Goal: Task Accomplishment & Management: Complete application form

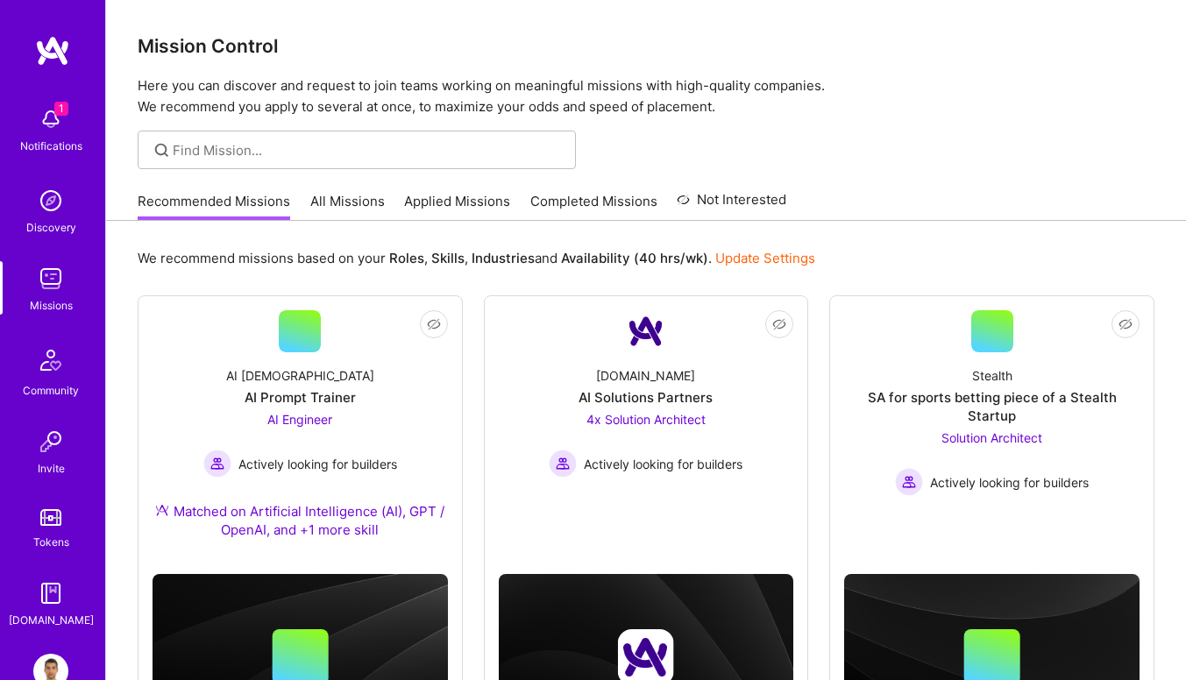
scroll to position [658, 0]
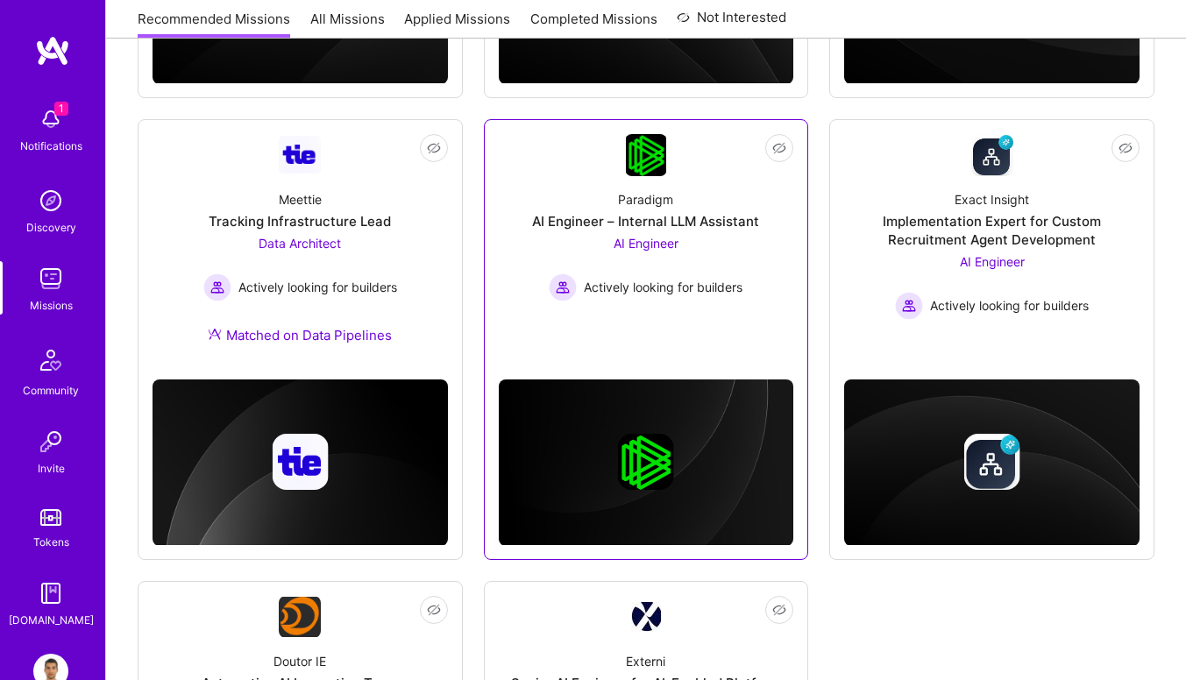
click at [594, 354] on div at bounding box center [646, 445] width 295 height 199
click at [595, 433] on img at bounding box center [646, 463] width 295 height 167
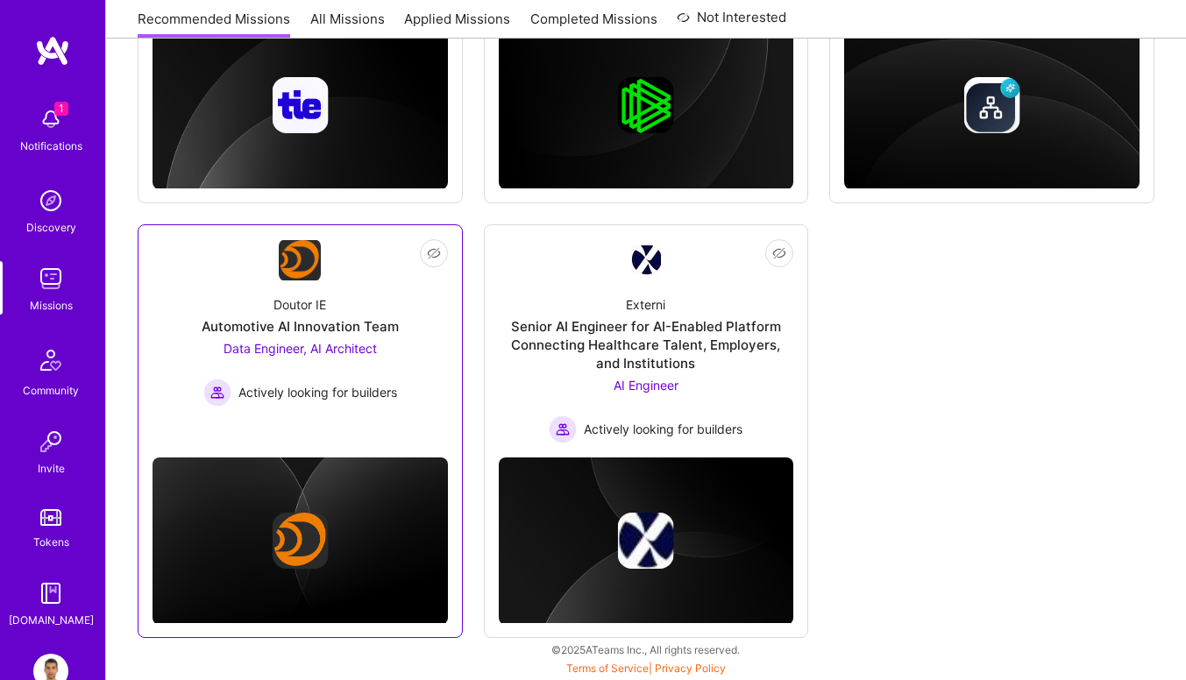
scroll to position [1015, 0]
click at [296, 348] on span "Data Engineer, AI Architect" at bounding box center [300, 348] width 153 height 15
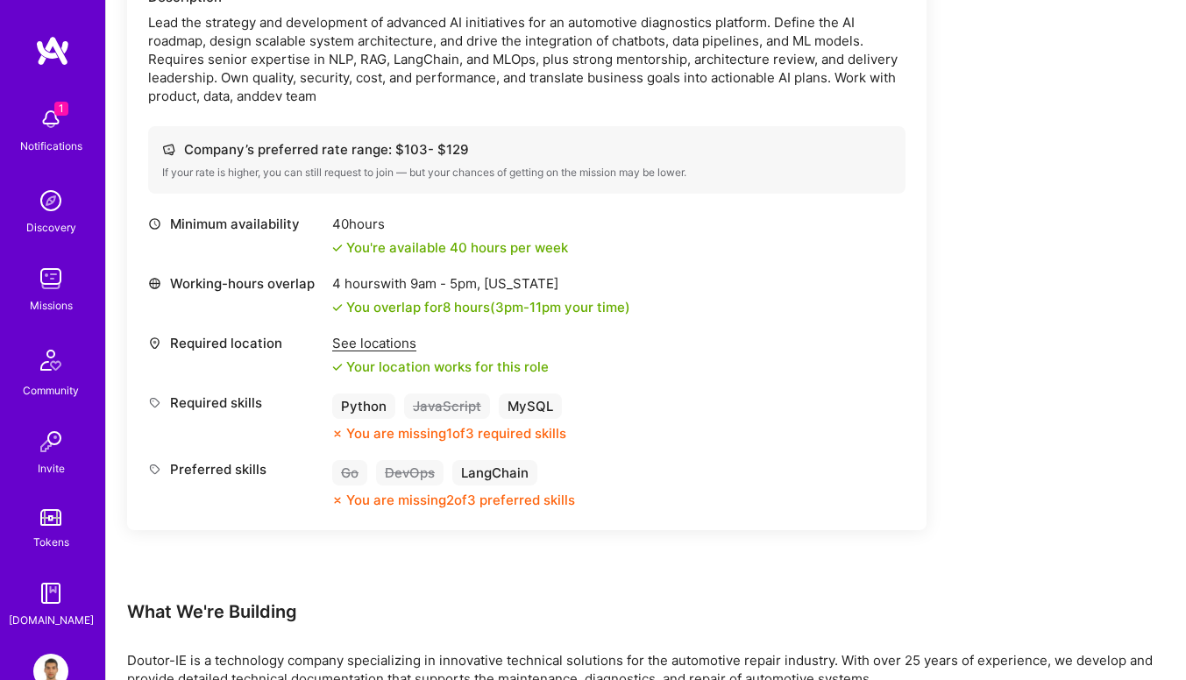
scroll to position [1289, 0]
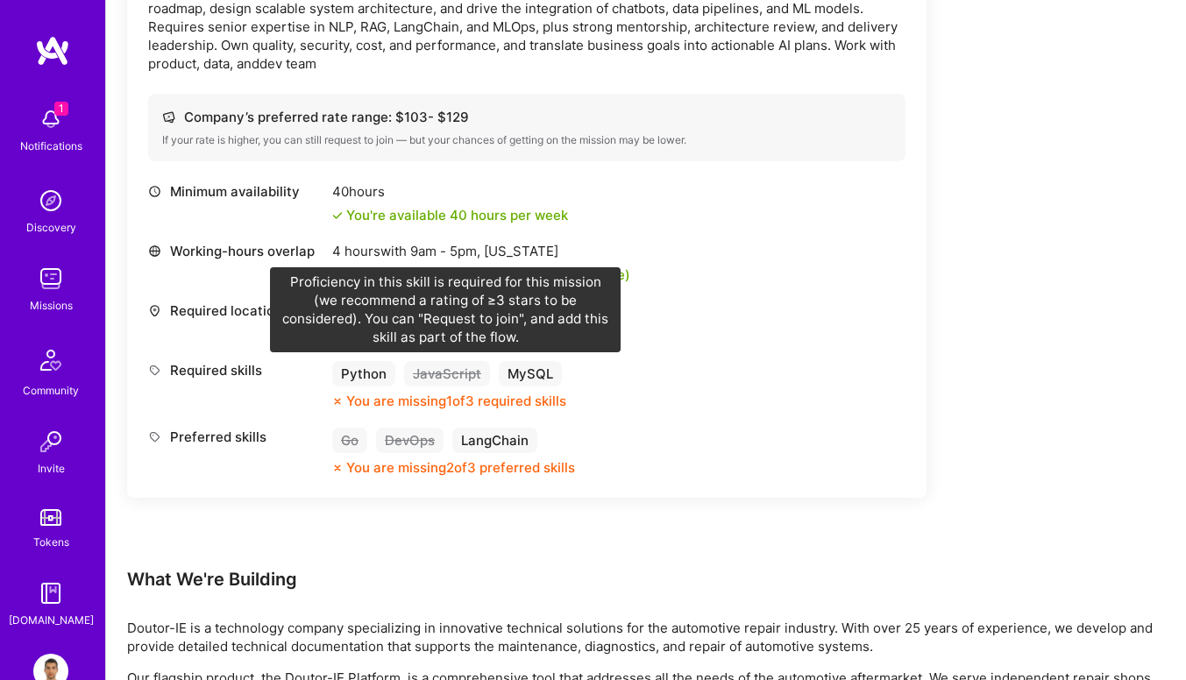
click at [465, 379] on div "JavaScript" at bounding box center [447, 373] width 86 height 25
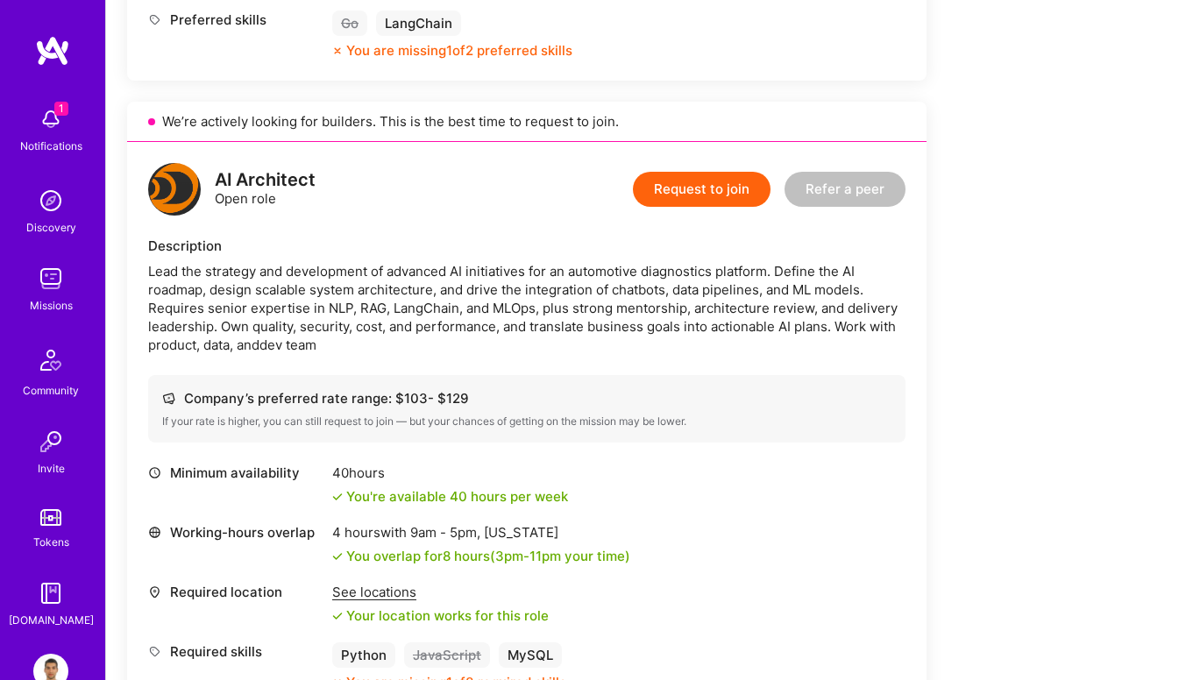
scroll to position [1030, 0]
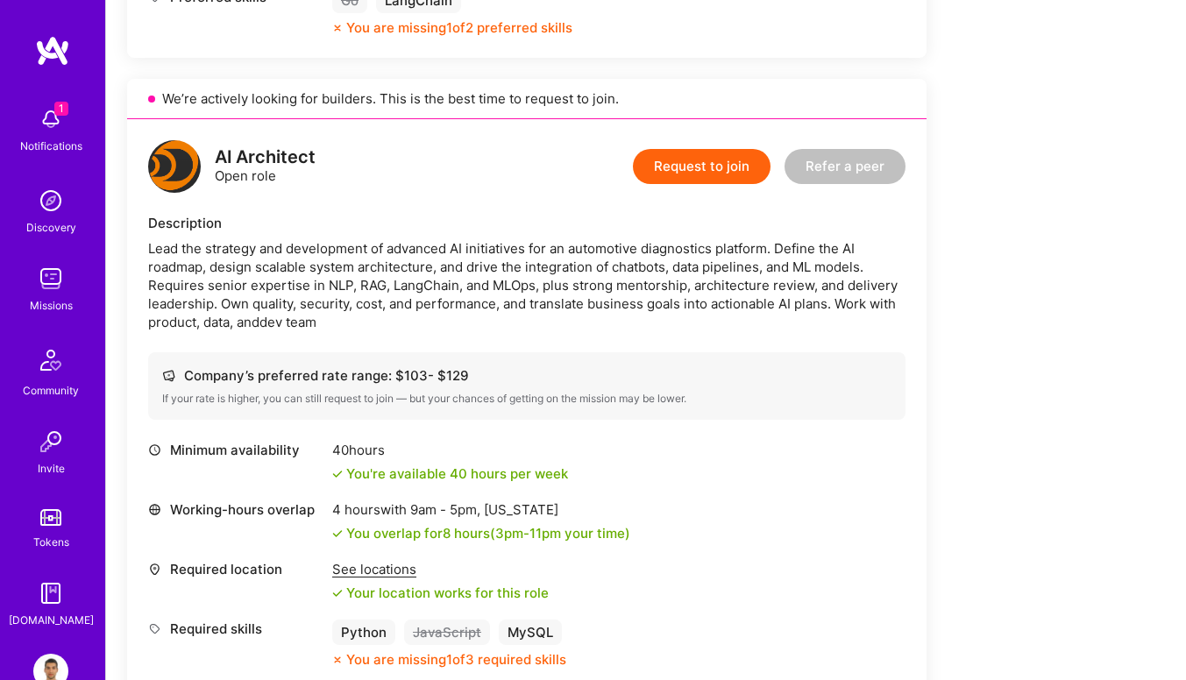
click at [697, 161] on button "Request to join" at bounding box center [702, 166] width 138 height 35
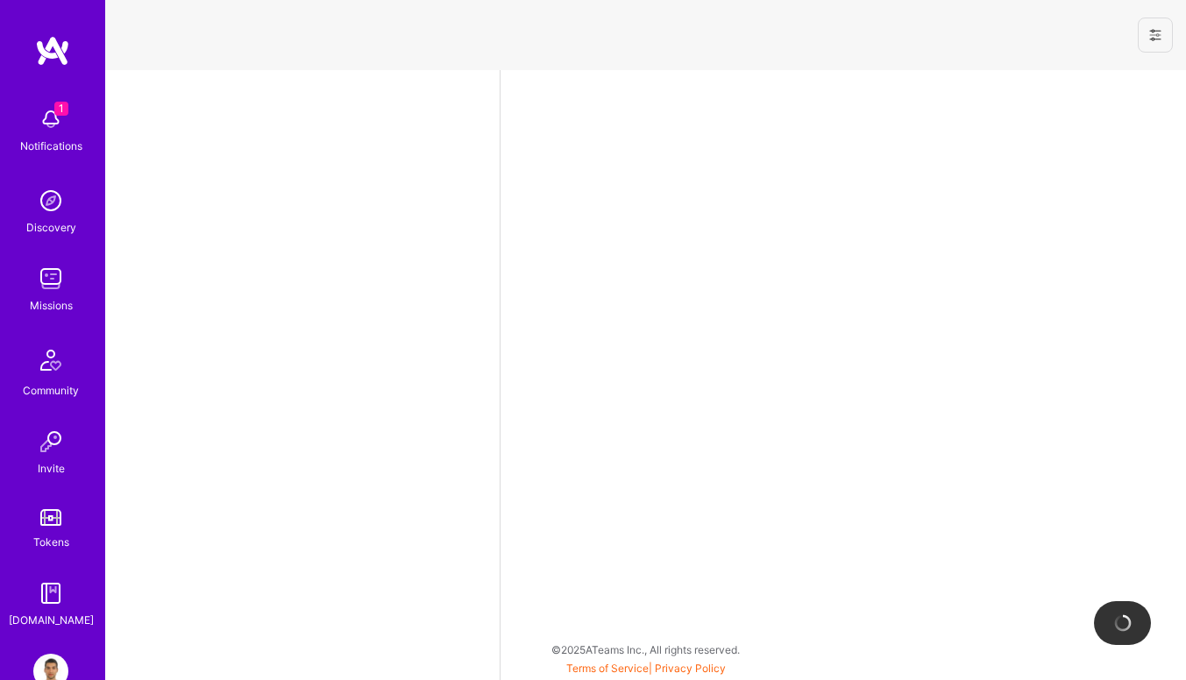
select select "RS"
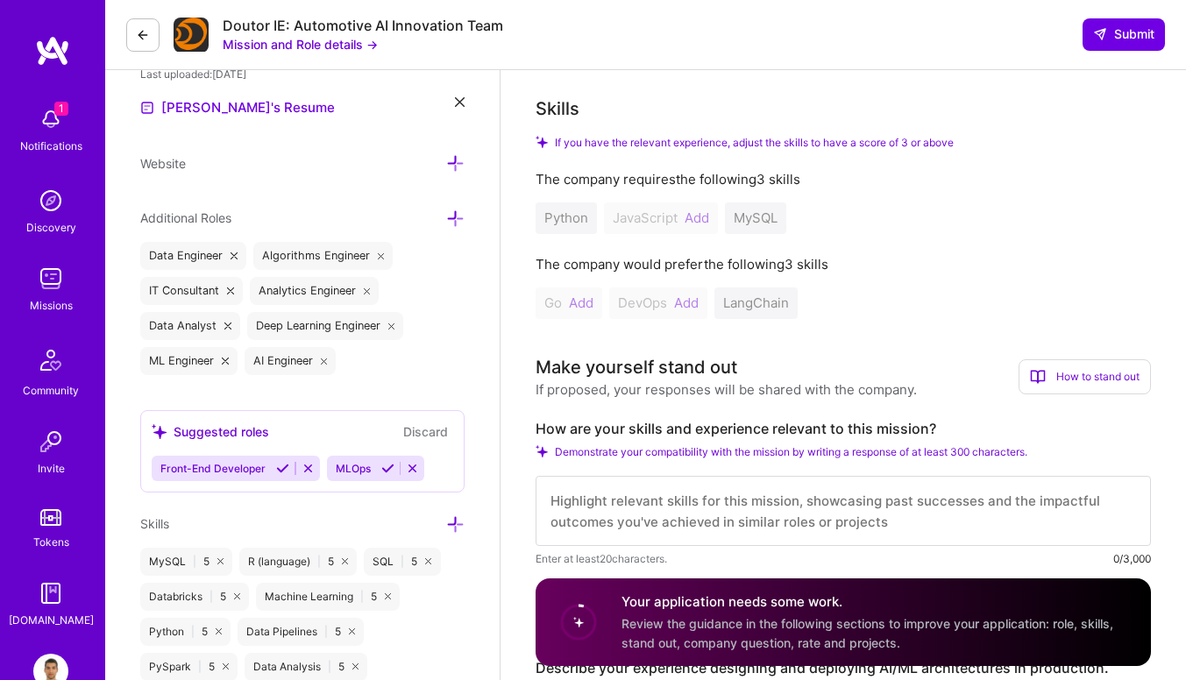
scroll to position [508, 0]
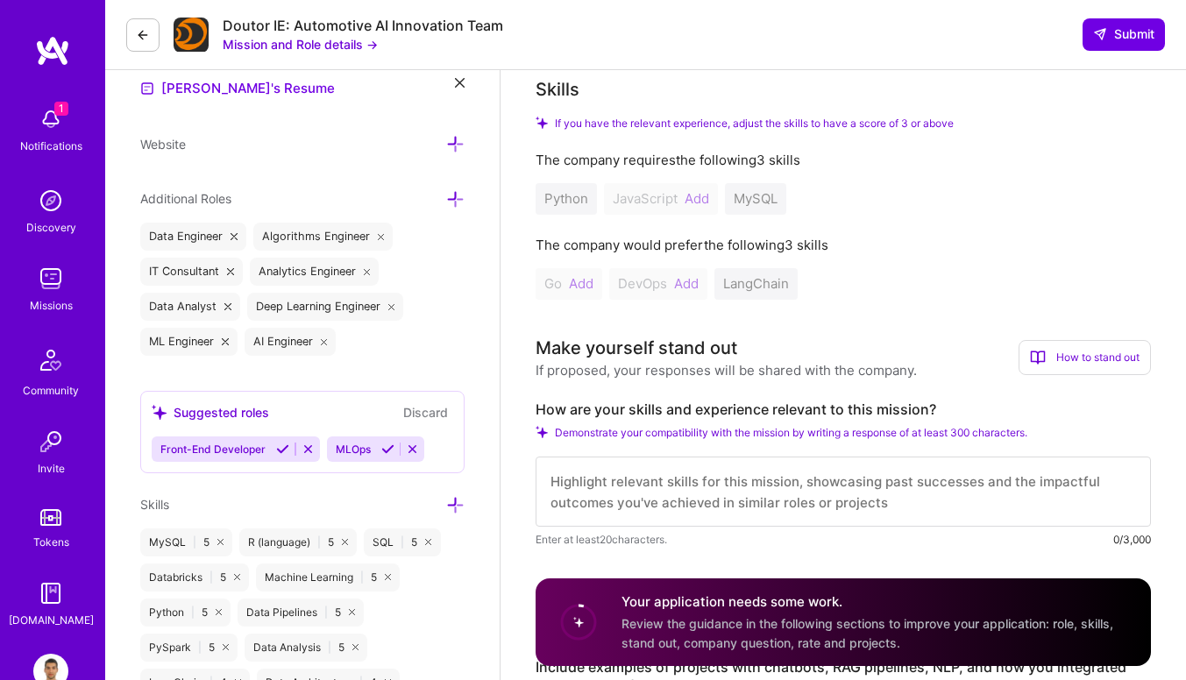
click at [673, 160] on div "The company requires the following 3 skills" at bounding box center [844, 160] width 616 height 18
click at [706, 119] on span "If you have the relevant experience, adjust the skills to have a score of 3 or …" at bounding box center [754, 123] width 399 height 13
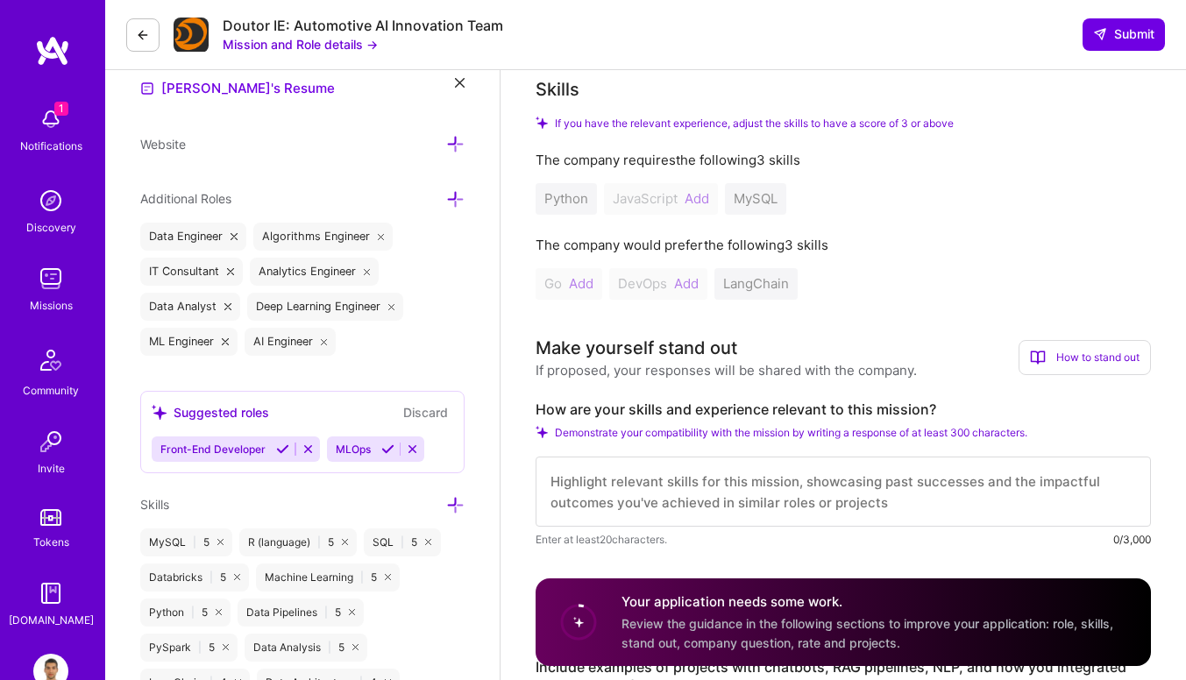
click at [706, 119] on span "If you have the relevant experience, adjust the skills to have a score of 3 or …" at bounding box center [754, 123] width 399 height 13
click at [690, 194] on div "Python JavaScript Add MySQL" at bounding box center [844, 199] width 616 height 32
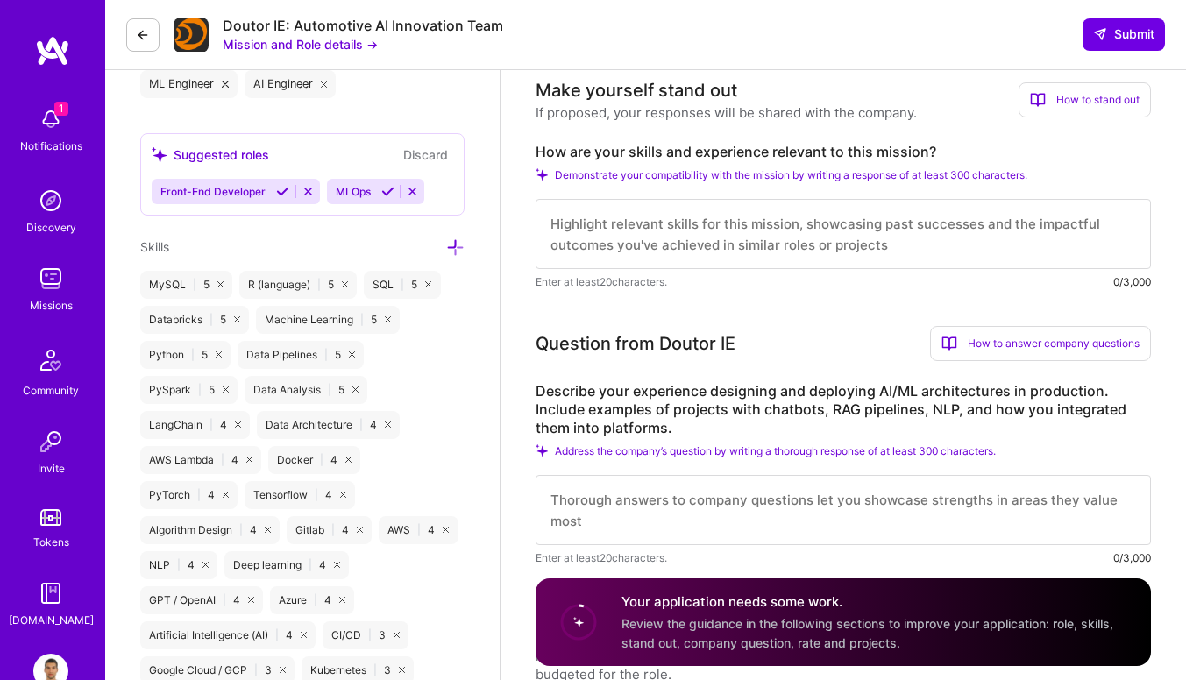
scroll to position [755, 0]
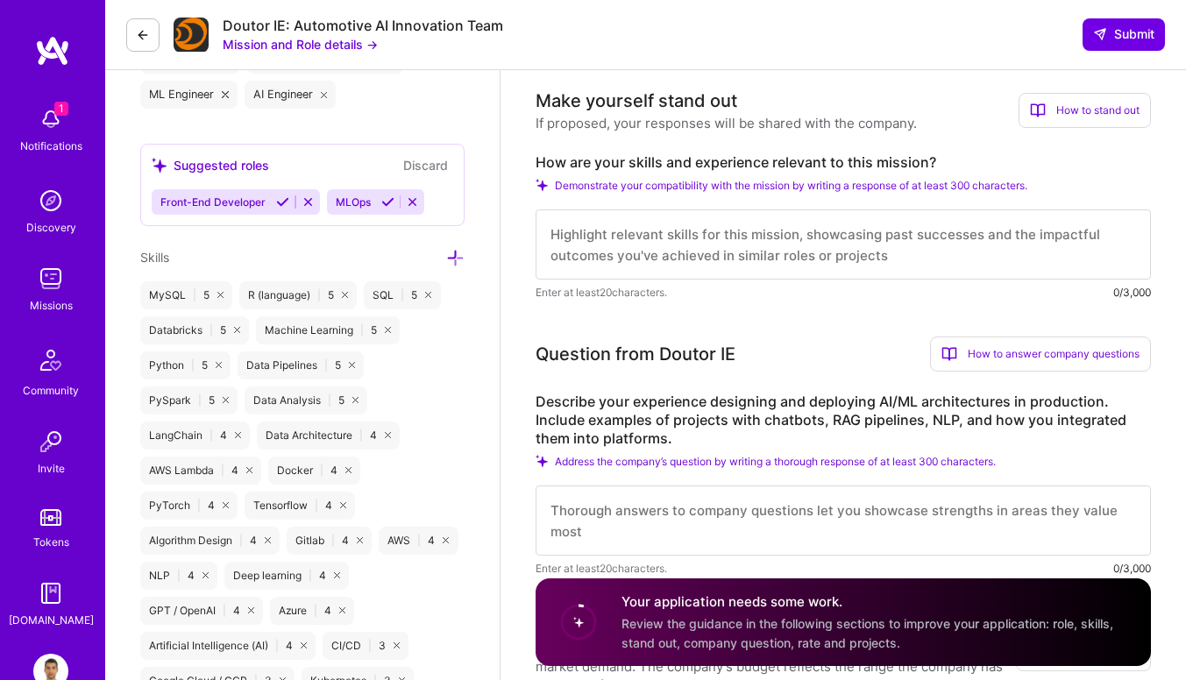
click at [673, 417] on label "Describe your experience designing and deploying AI/ML architectures in product…" at bounding box center [844, 420] width 616 height 55
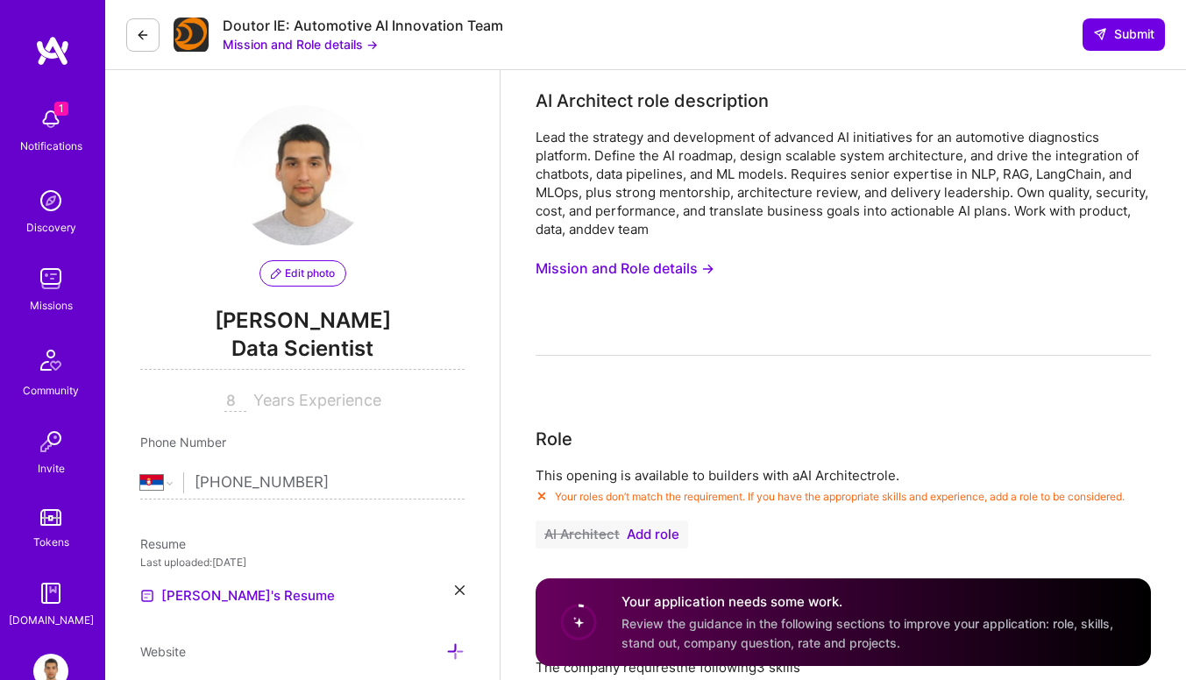
scroll to position [0, 0]
